Goal: Information Seeking & Learning: Check status

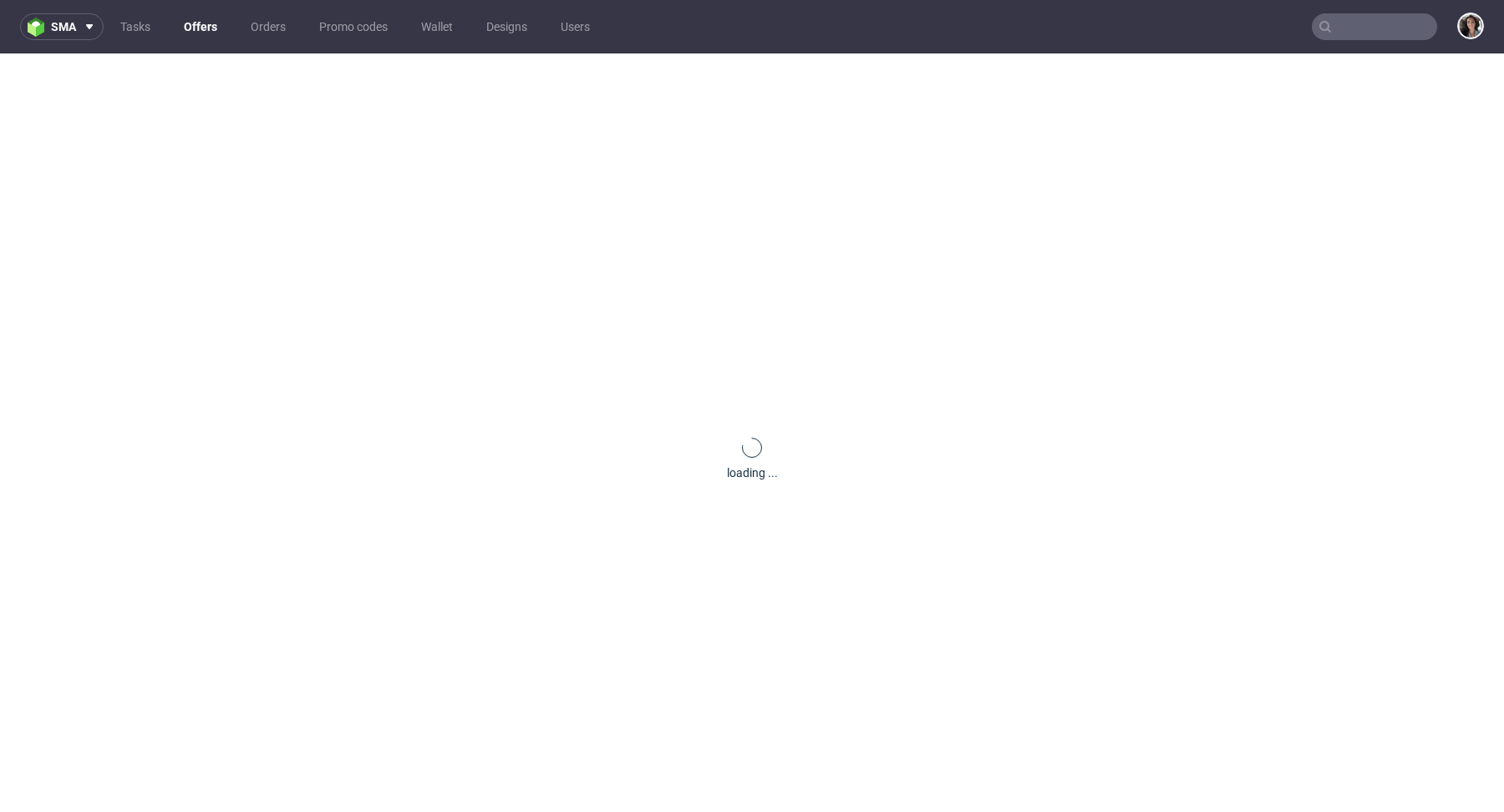
click at [1362, 32] on input "text" at bounding box center [1373, 26] width 125 height 27
paste input "[EMAIL_ADDRESS][DOMAIN_NAME]"
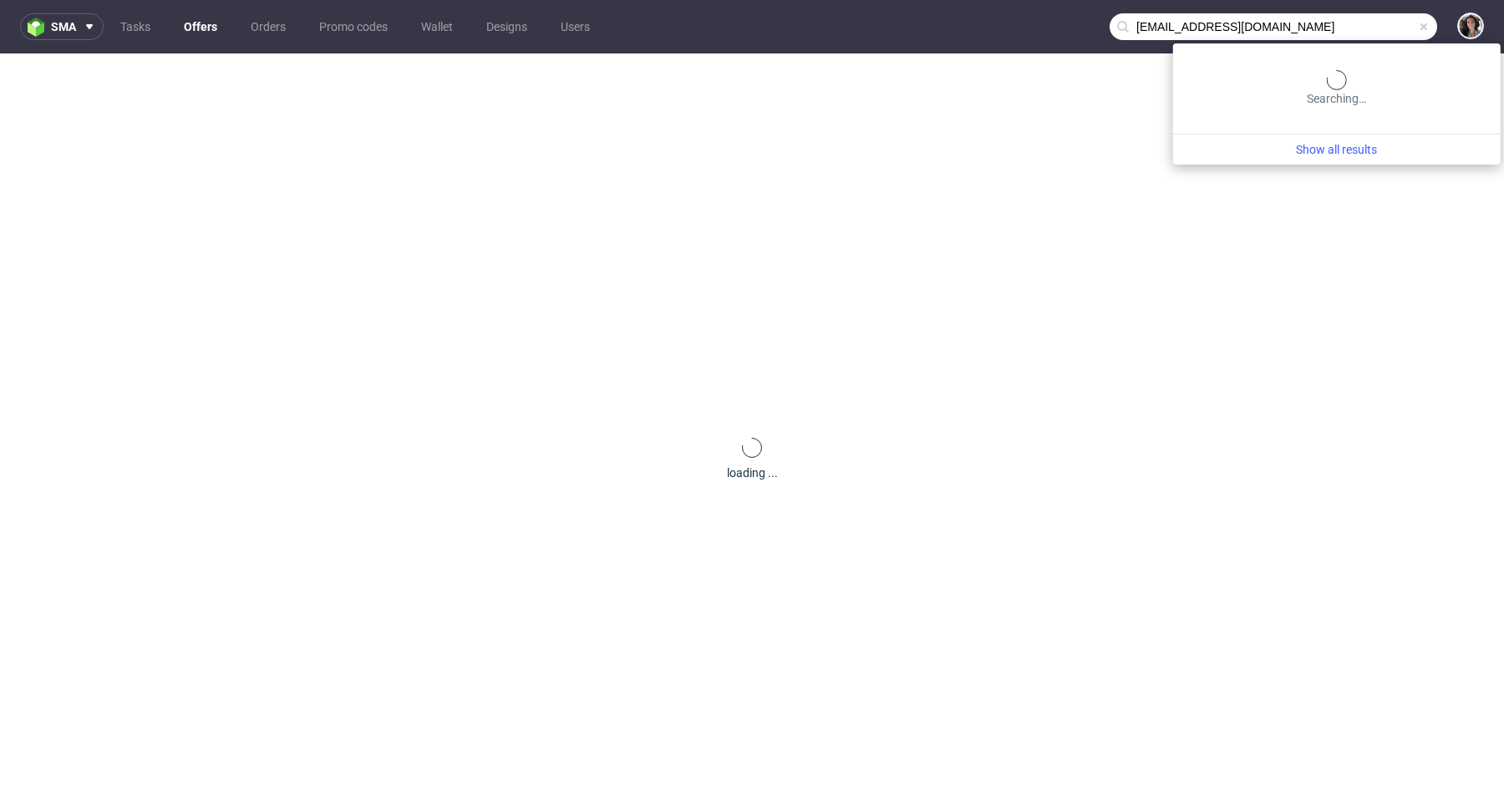
type input "[EMAIL_ADDRESS][DOMAIN_NAME]"
